Goal: Transaction & Acquisition: Purchase product/service

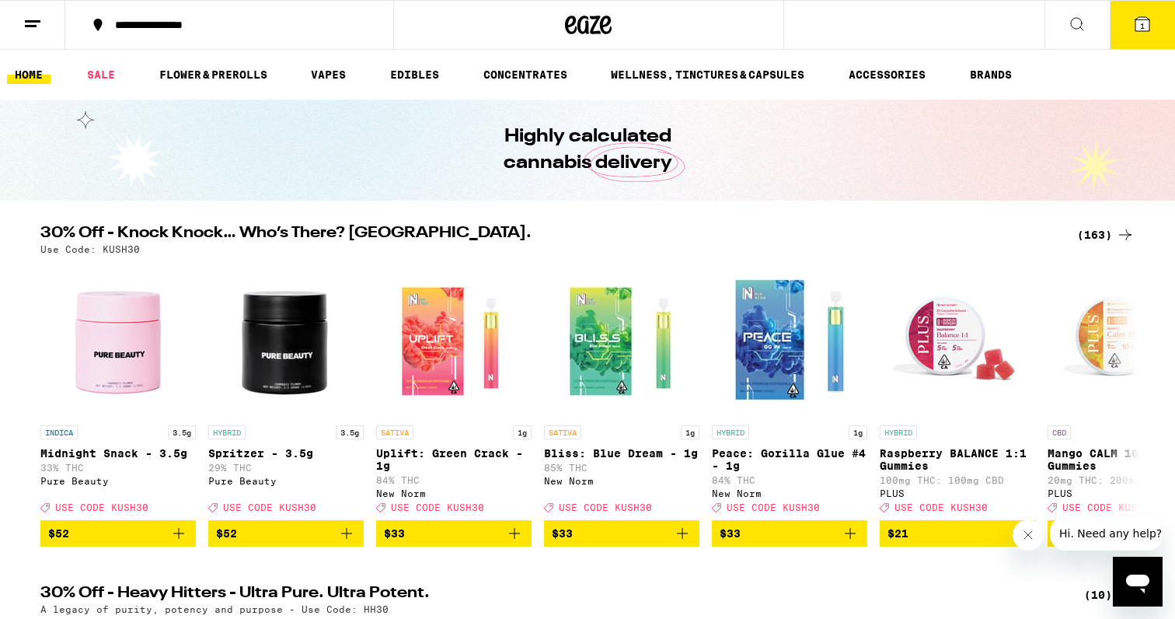
click at [1088, 232] on div "(163)" at bounding box center [1107, 234] width 58 height 19
